Goal: Find contact information: Find contact information

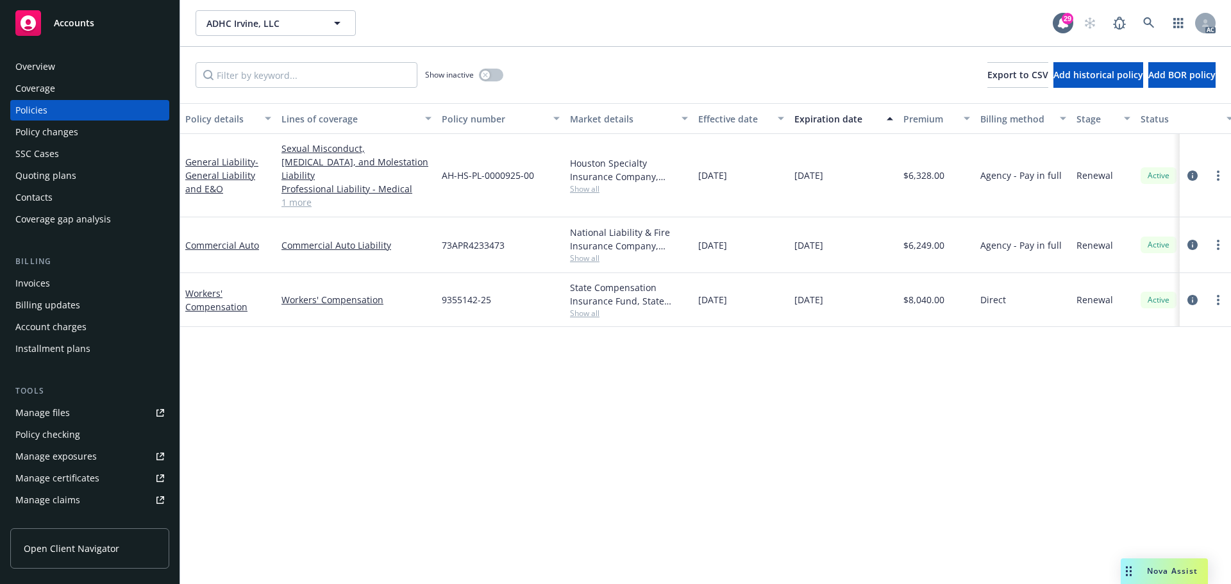
click at [292, 195] on link "1 more" at bounding box center [356, 201] width 150 height 13
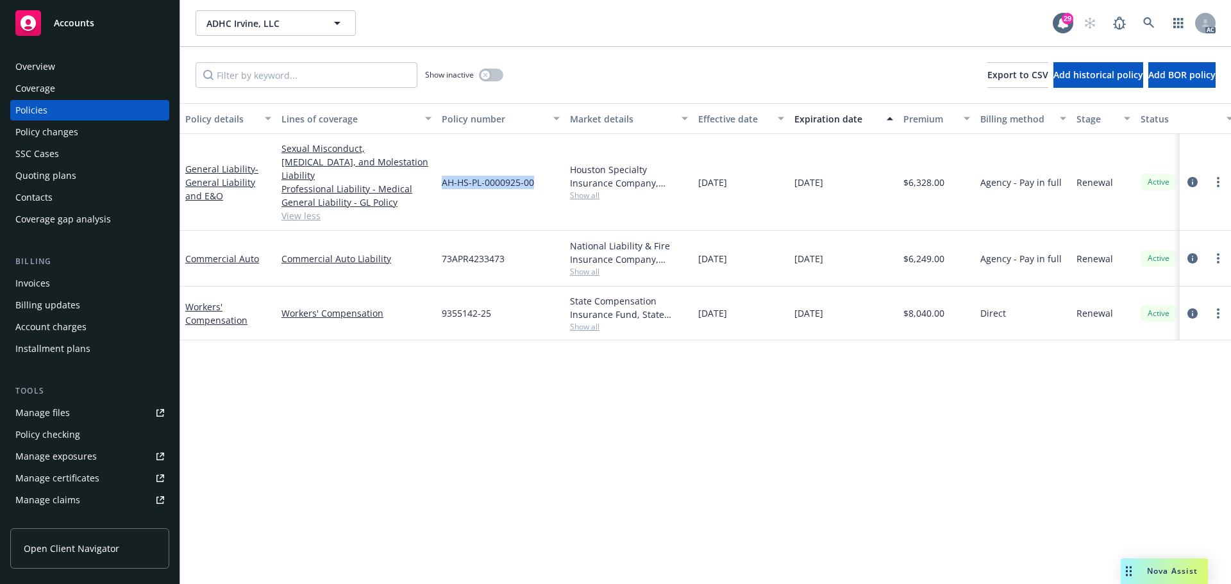
drag, startPoint x: 536, startPoint y: 176, endPoint x: 442, endPoint y: 176, distance: 94.2
click at [442, 176] on div "AH-HS-PL-0000925-00" at bounding box center [500, 182] width 128 height 97
copy span "AH-HS-PL-0000925-00"
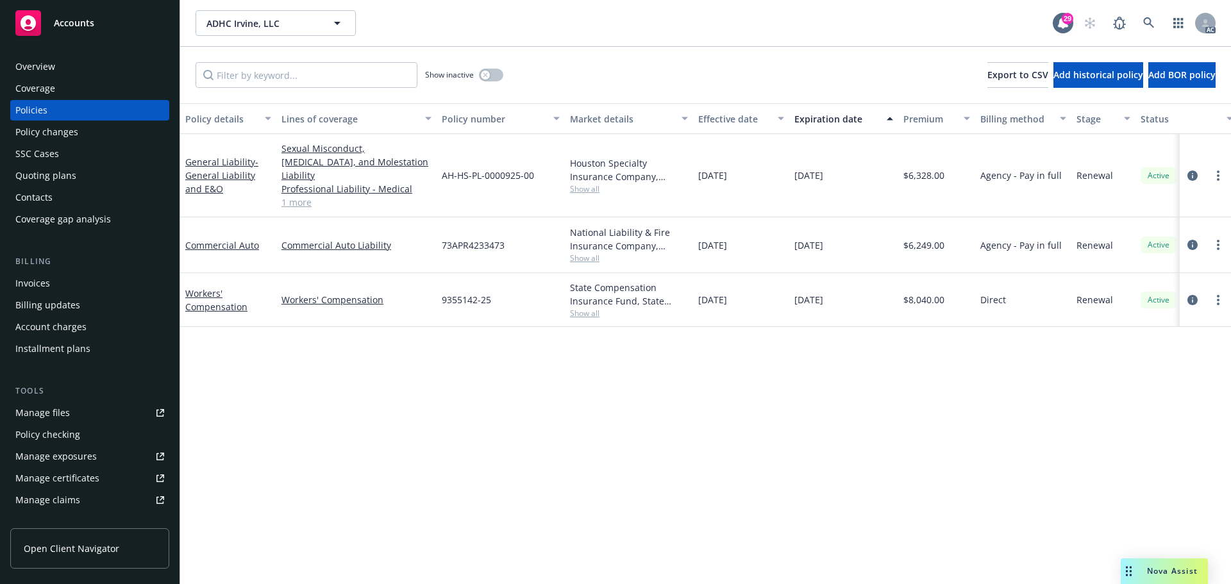
scroll to position [0, 187]
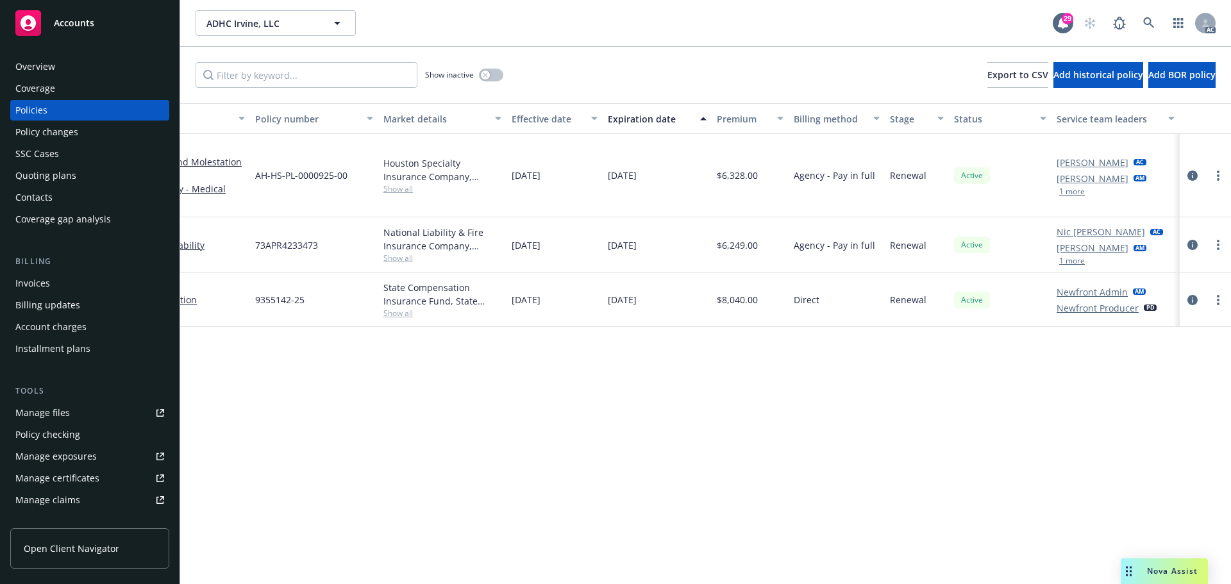
click at [1074, 188] on button "1 more" at bounding box center [1072, 192] width 26 height 8
drag, startPoint x: 1055, startPoint y: 184, endPoint x: 1111, endPoint y: 179, distance: 55.9
click at [1111, 179] on div "[PERSON_NAME] AC [PERSON_NAME] AM [PERSON_NAME] PD Show less" at bounding box center [1115, 175] width 128 height 83
copy link "[PERSON_NAME]"
